Goal: Communication & Community: Connect with others

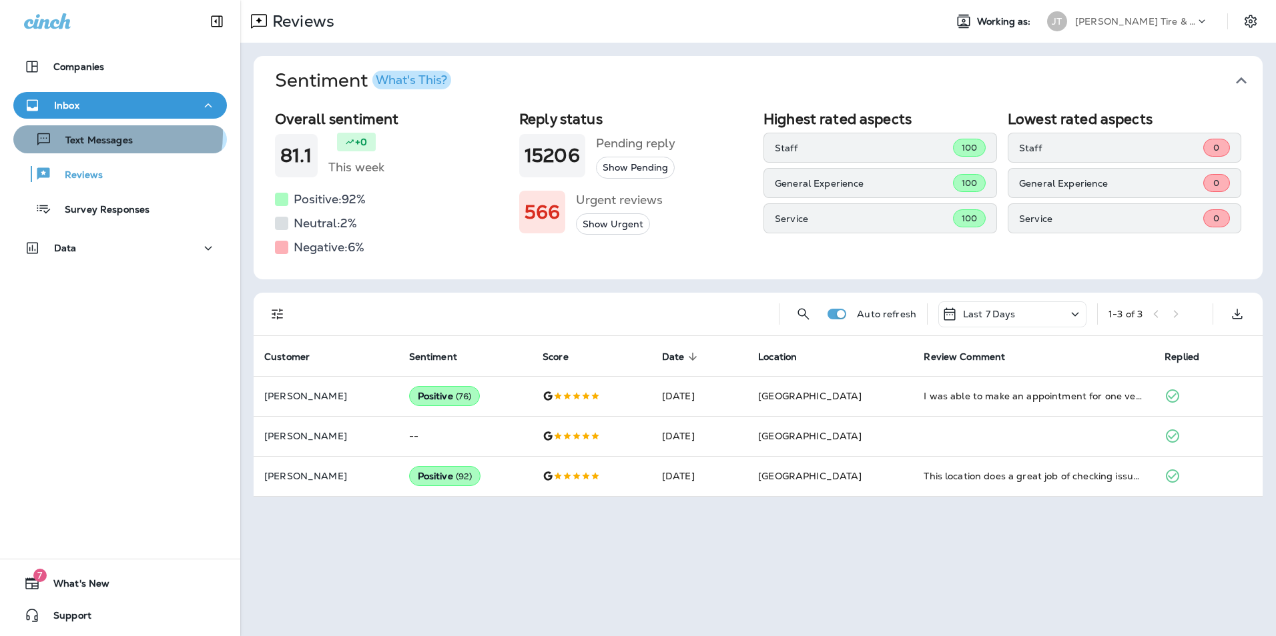
click at [113, 135] on p "Text Messages" at bounding box center [92, 141] width 81 height 13
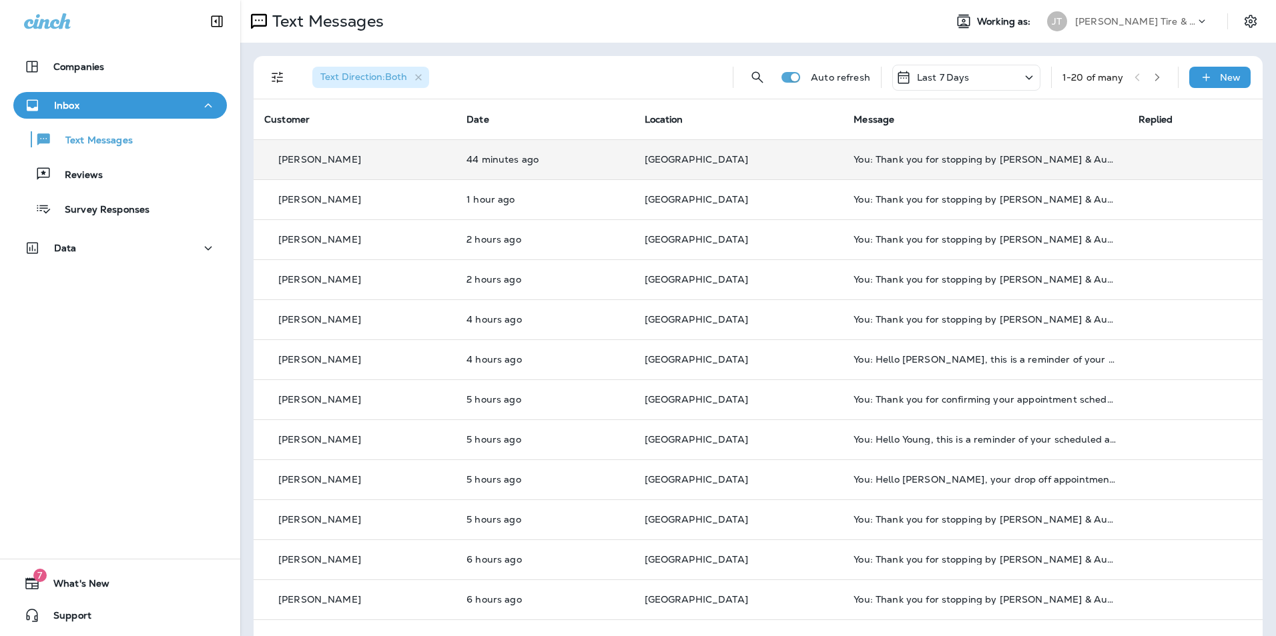
click at [378, 155] on div "[PERSON_NAME]" at bounding box center [354, 160] width 181 height 14
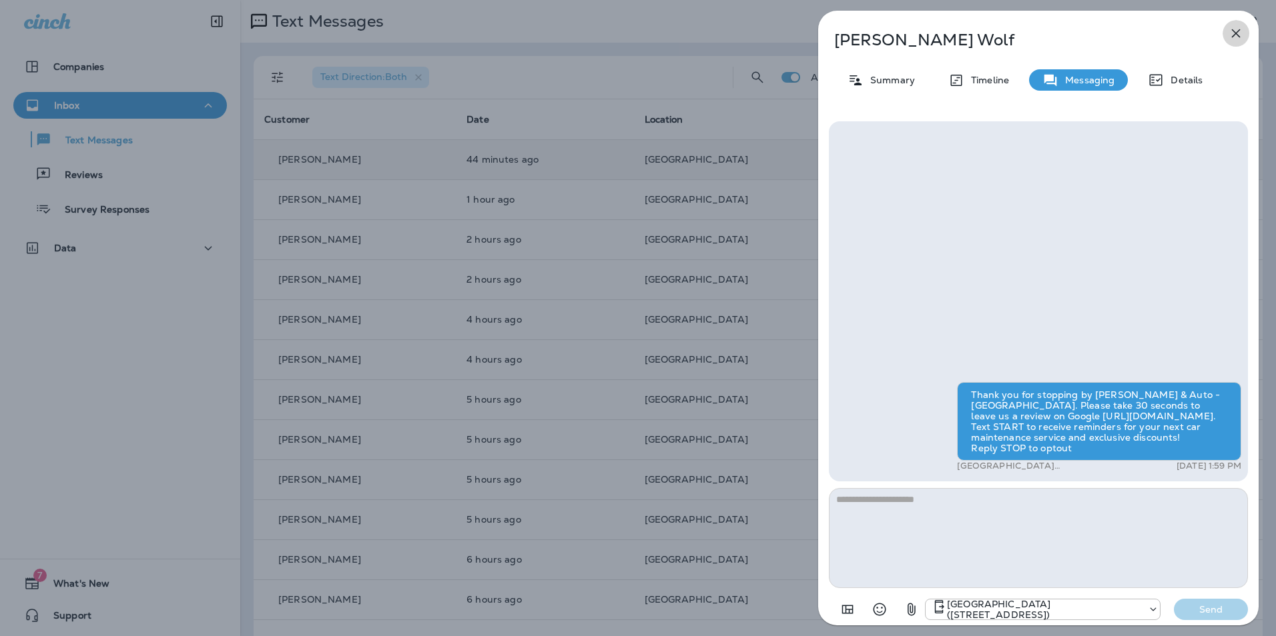
click at [1239, 33] on icon "button" at bounding box center [1236, 33] width 16 height 16
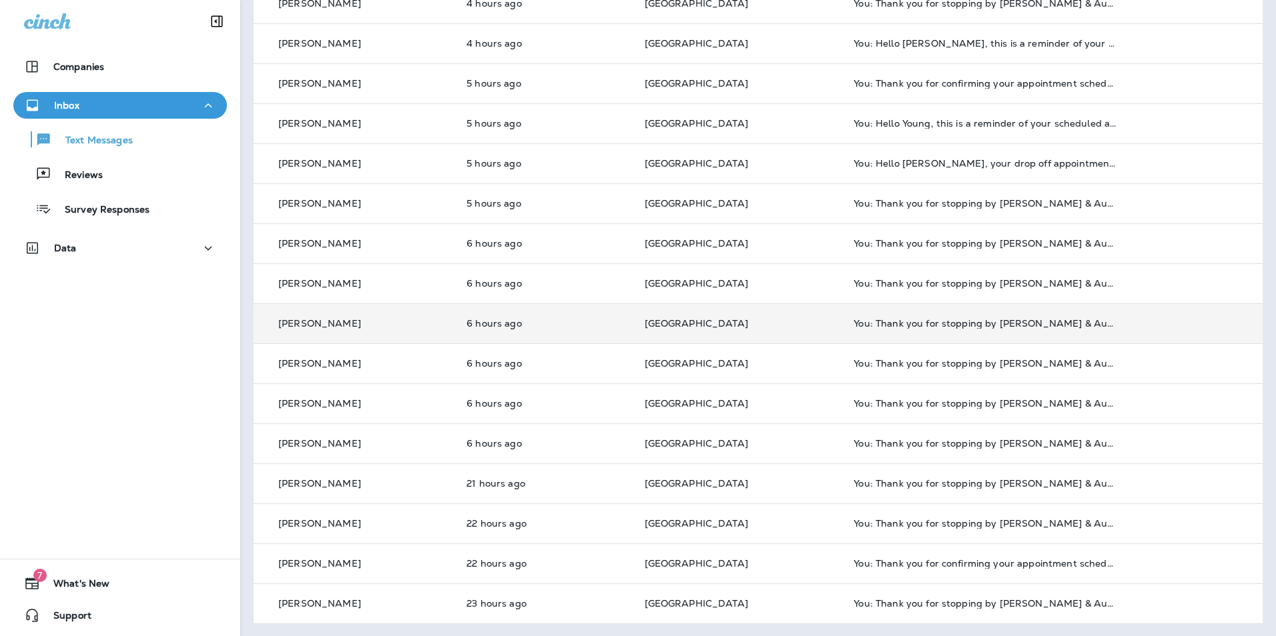
scroll to position [318, 0]
